Goal: Find specific page/section: Find specific page/section

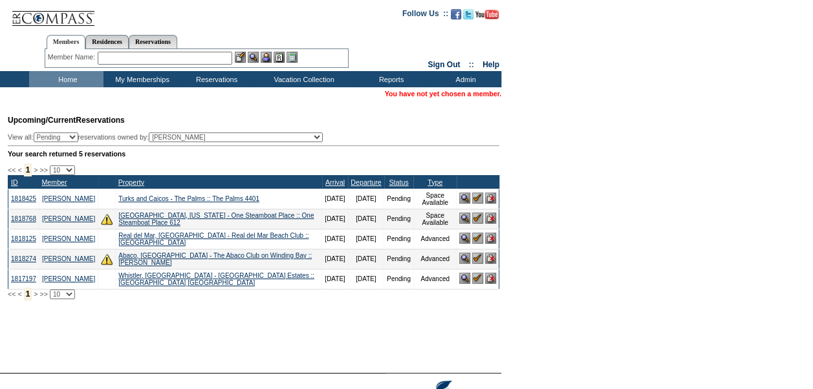
click at [477, 262] on img at bounding box center [477, 258] width 11 height 11
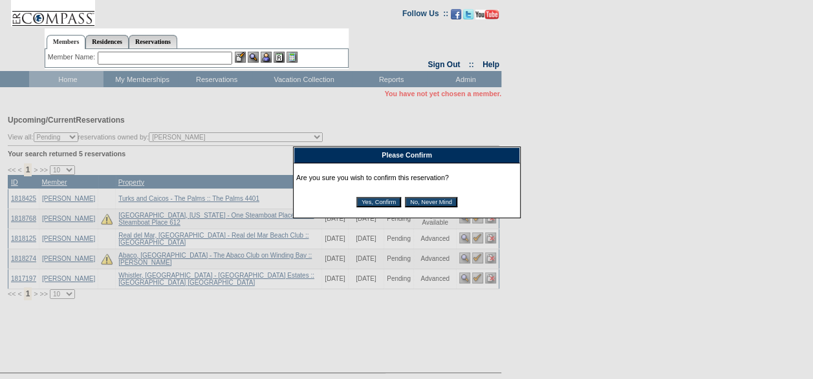
click at [381, 202] on input "Yes, Confirm" at bounding box center [378, 202] width 45 height 10
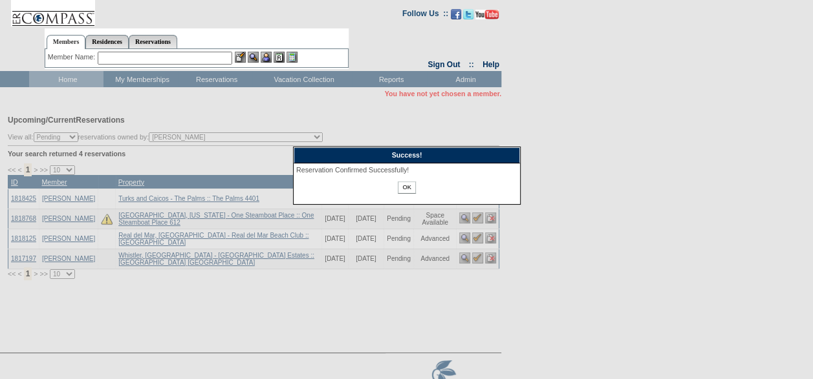
click at [408, 189] on input "OK" at bounding box center [406, 188] width 17 height 12
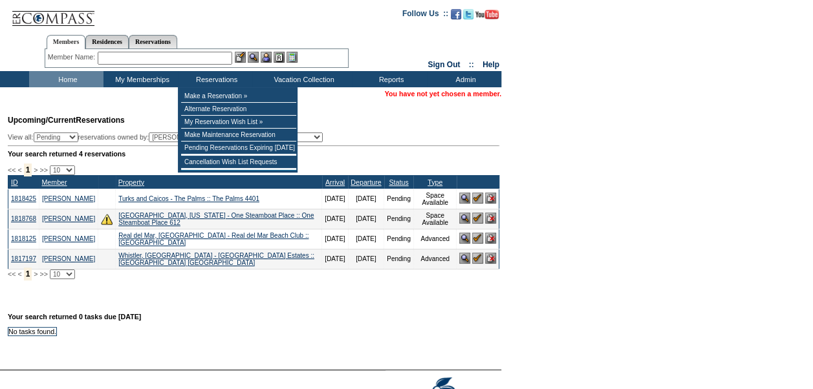
click at [207, 58] on input "text" at bounding box center [165, 58] width 134 height 13
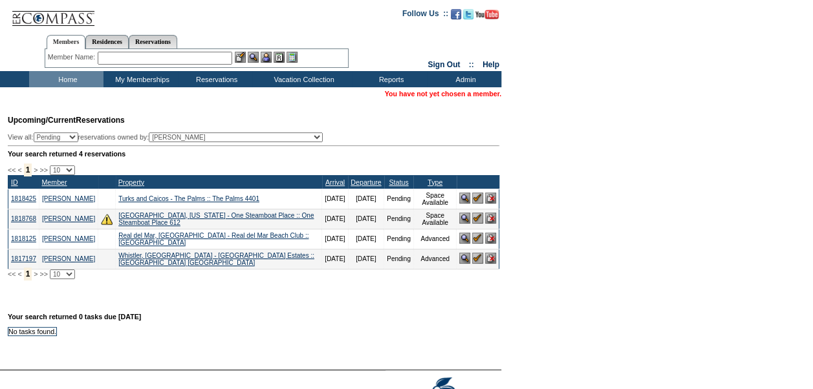
click at [207, 58] on input "text" at bounding box center [165, 58] width 134 height 13
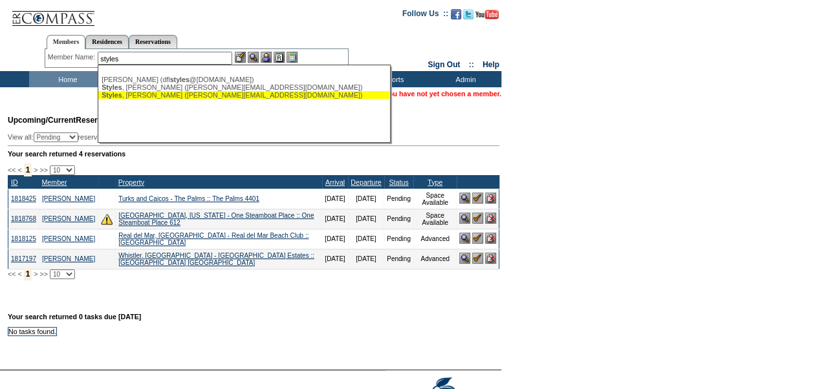
click at [210, 93] on div "[PERSON_NAME] ([PERSON_NAME][EMAIL_ADDRESS][DOMAIN_NAME])" at bounding box center [243, 95] width 284 height 8
type input "[PERSON_NAME] ([PERSON_NAME][EMAIL_ADDRESS][DOMAIN_NAME])"
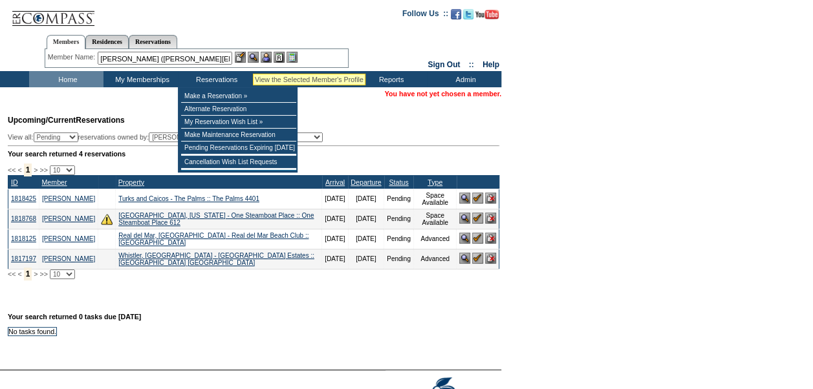
click at [256, 58] on img at bounding box center [253, 57] width 11 height 11
